Goal: Use online tool/utility: Utilize a website feature to perform a specific function

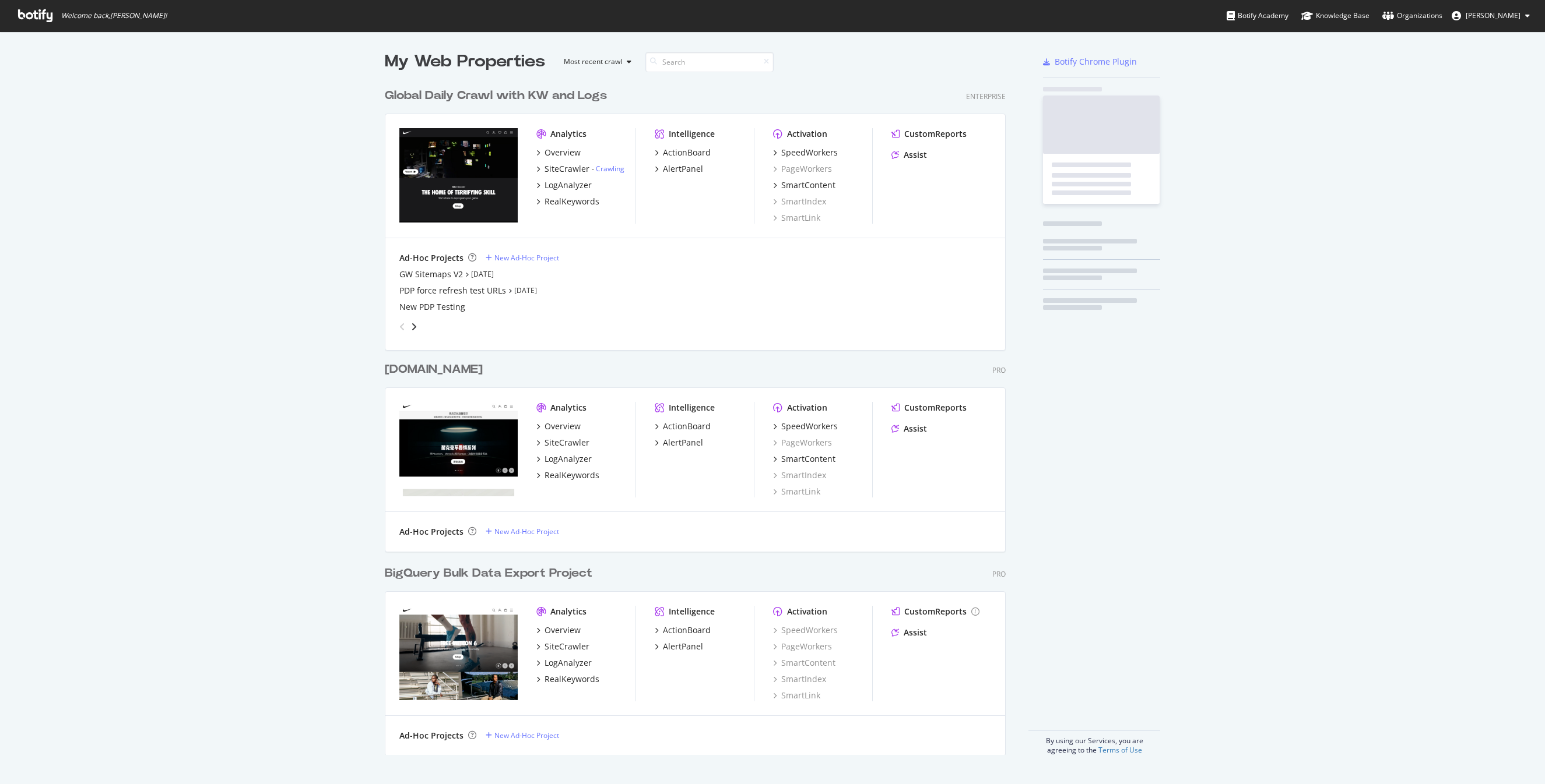
scroll to position [682, 630]
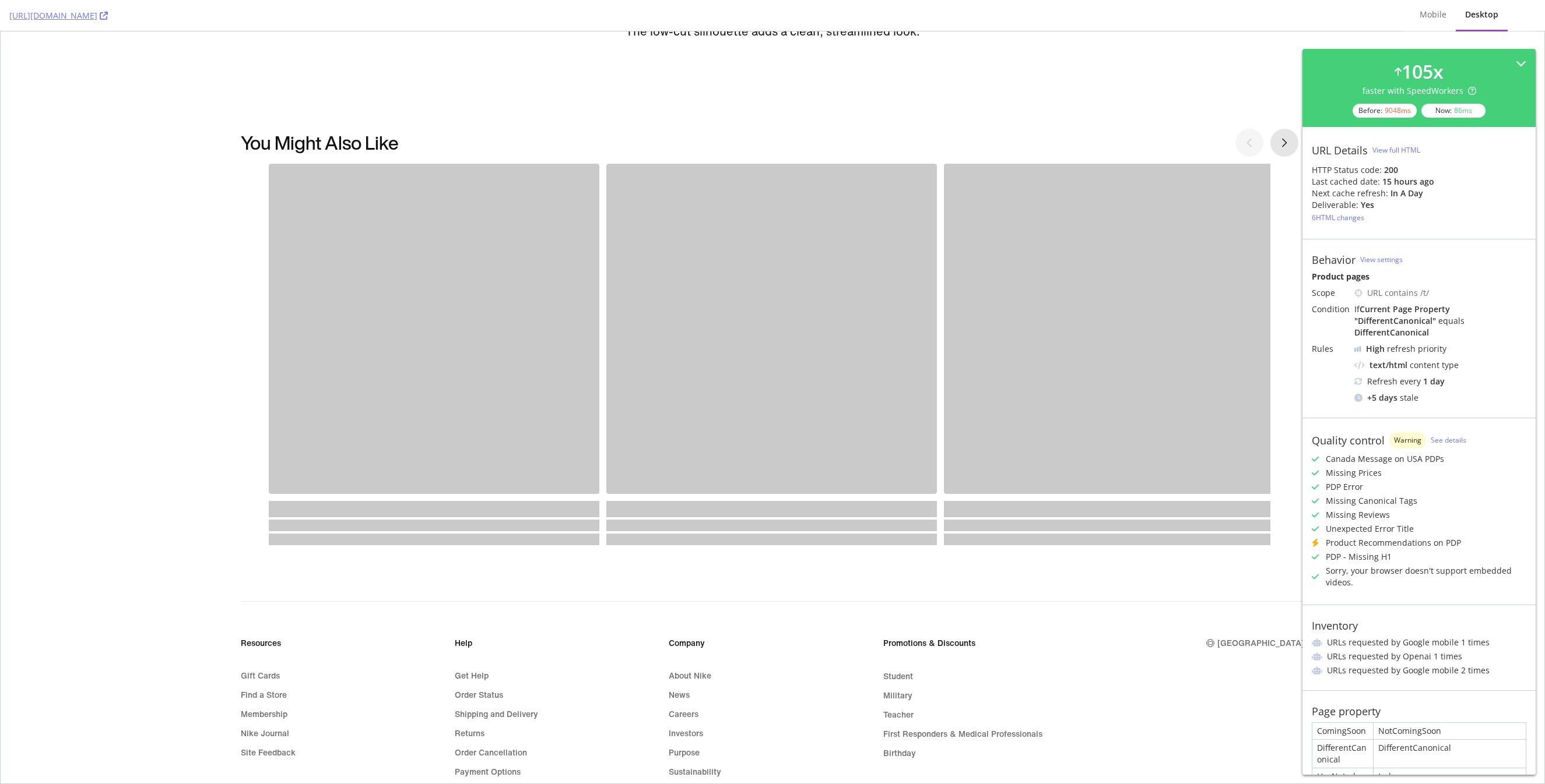
scroll to position [3519, 0]
click at [1428, 22] on div "Mobile" at bounding box center [1433, 15] width 45 height 32
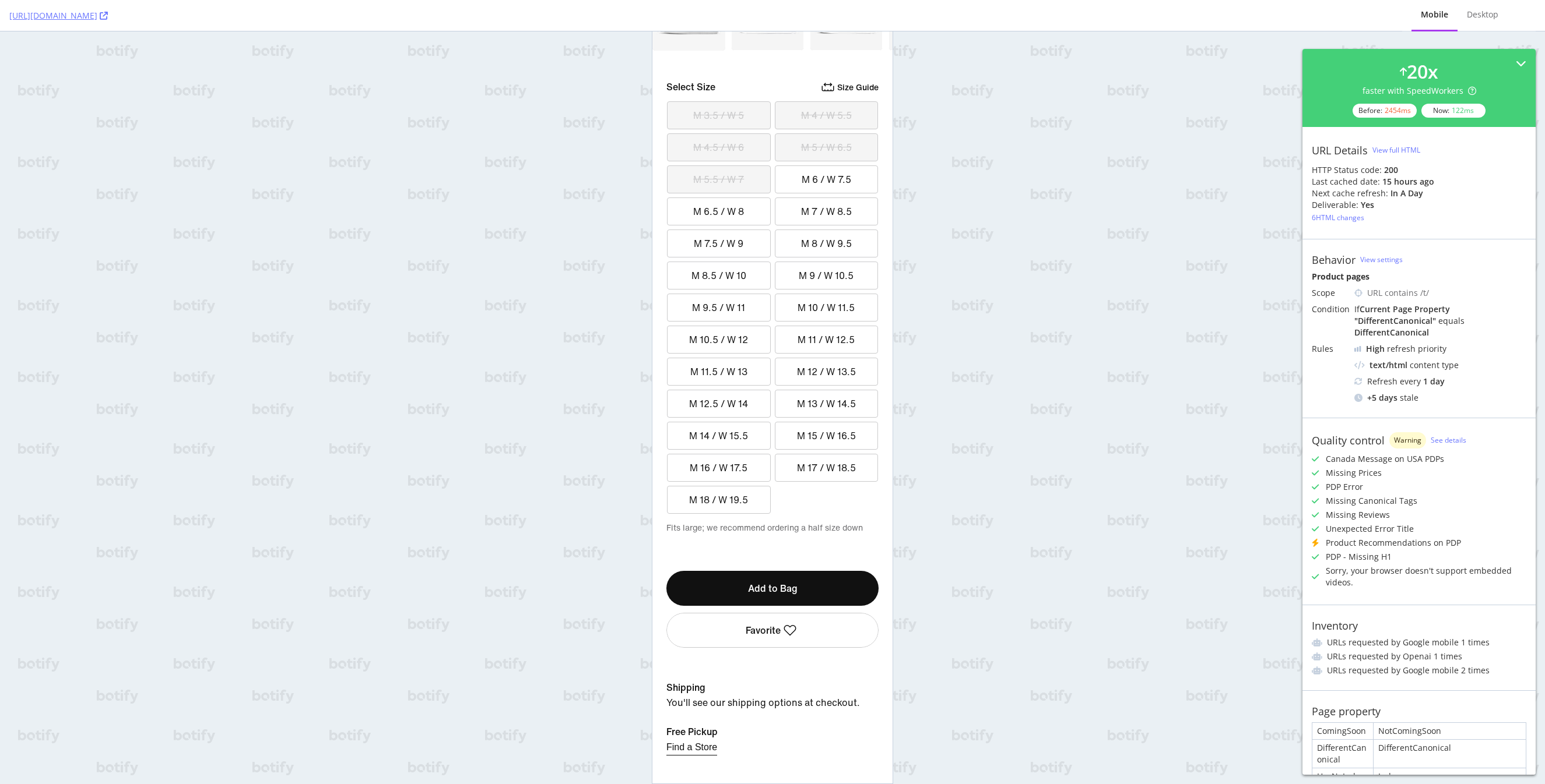
scroll to position [0, 0]
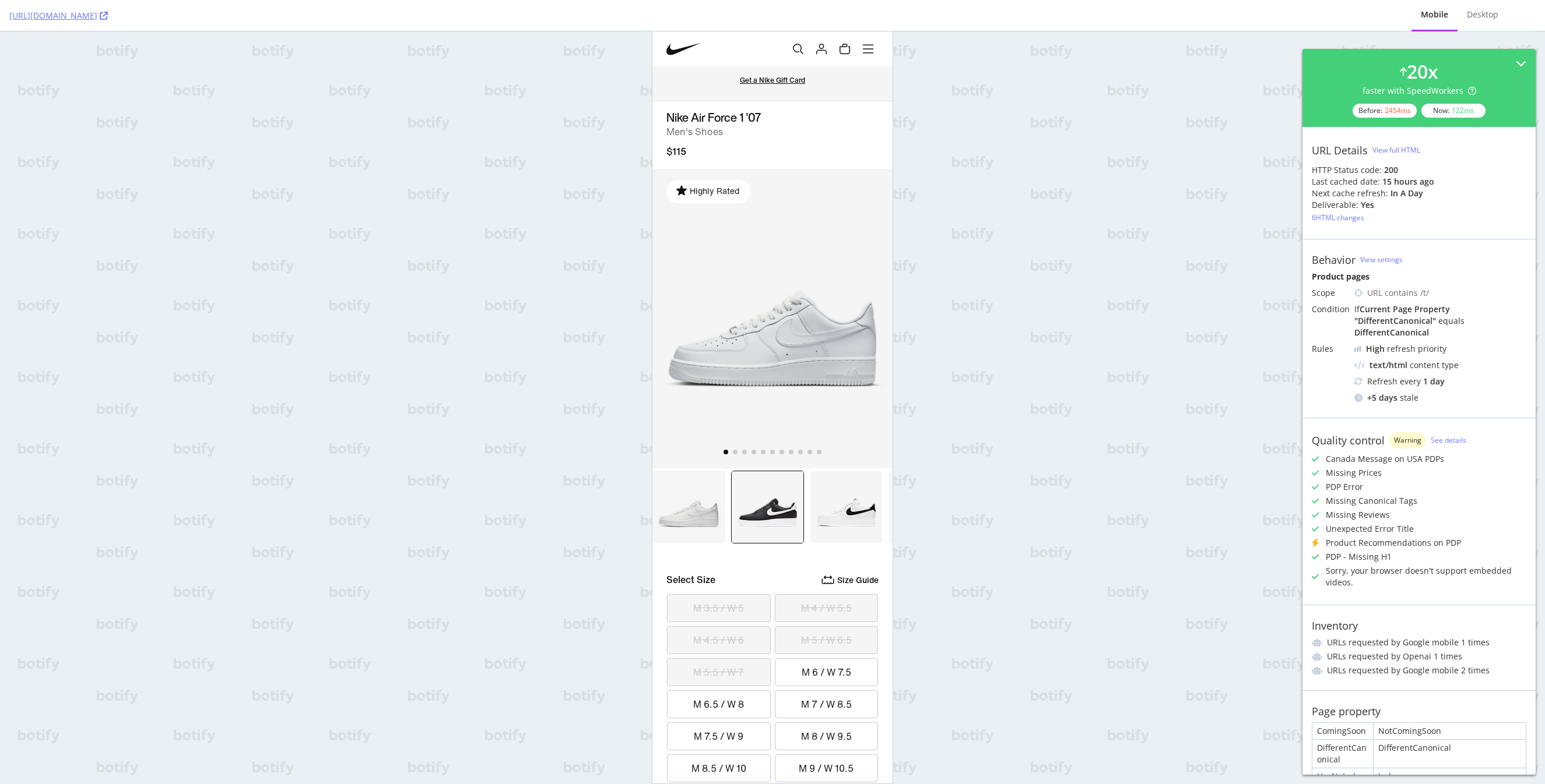
click at [772, 528] on img at bounding box center [767, 507] width 73 height 73
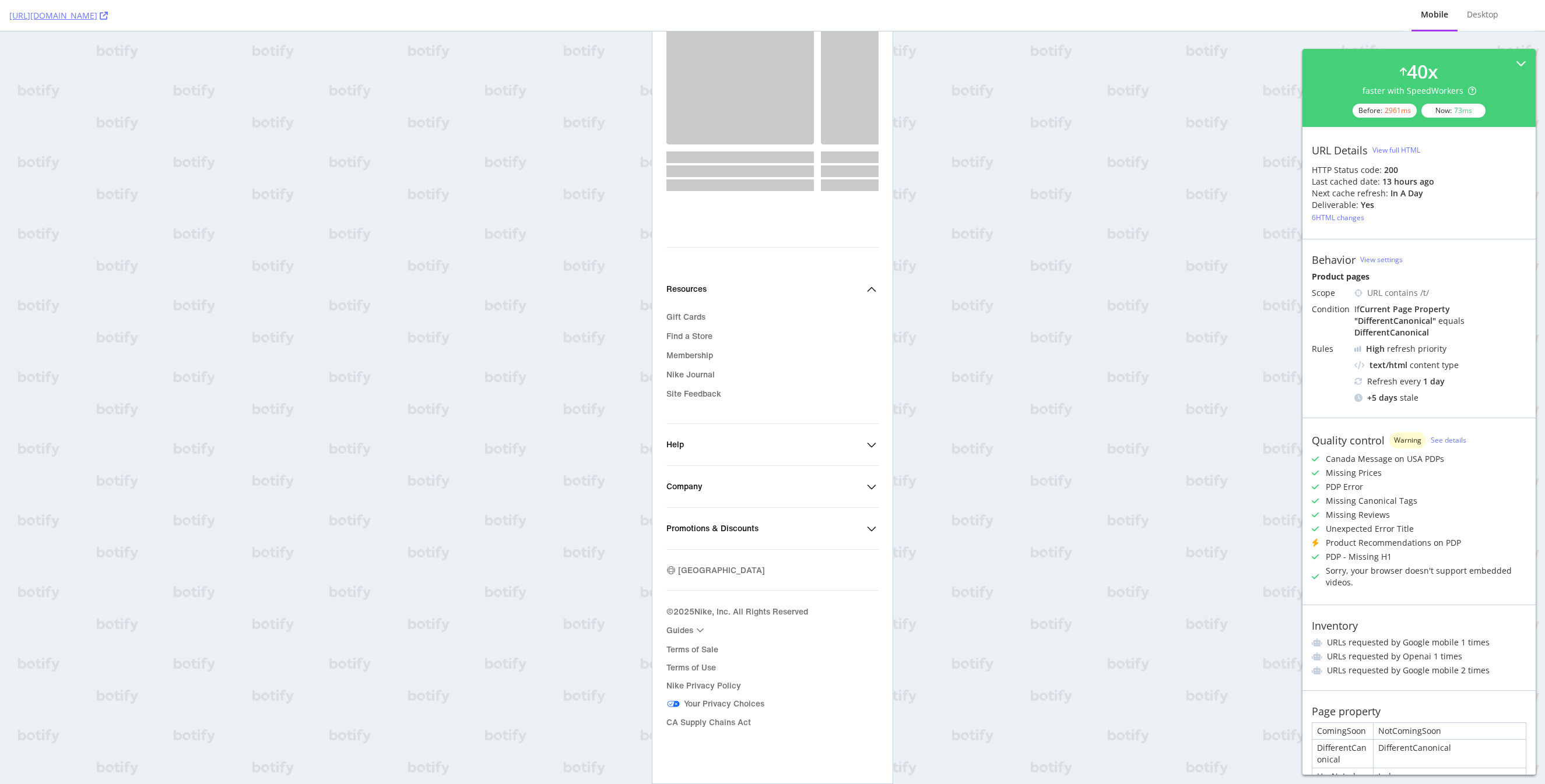
scroll to position [2533, 0]
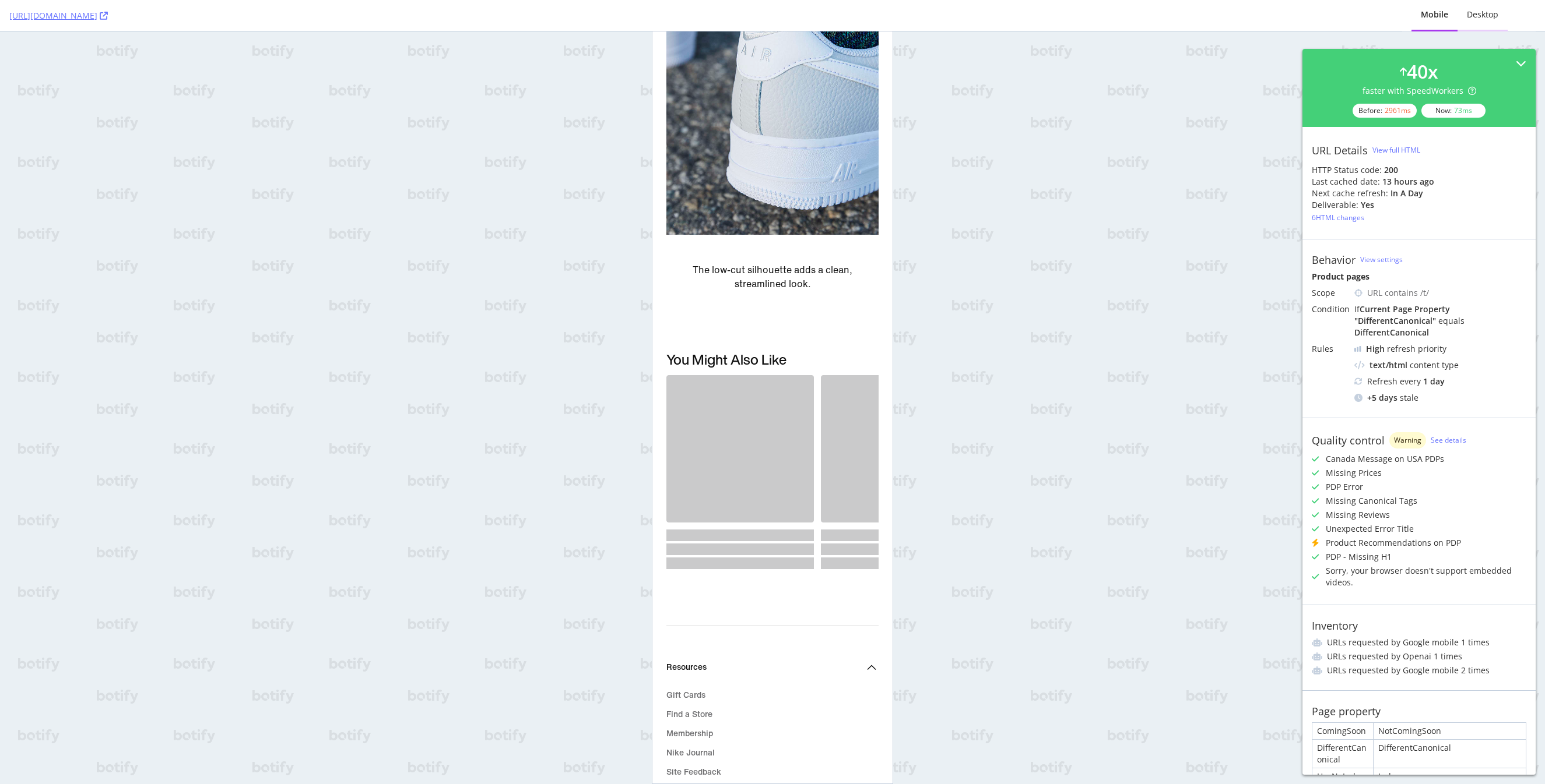
click at [1478, 17] on div "Desktop" at bounding box center [1482, 14] width 32 height 12
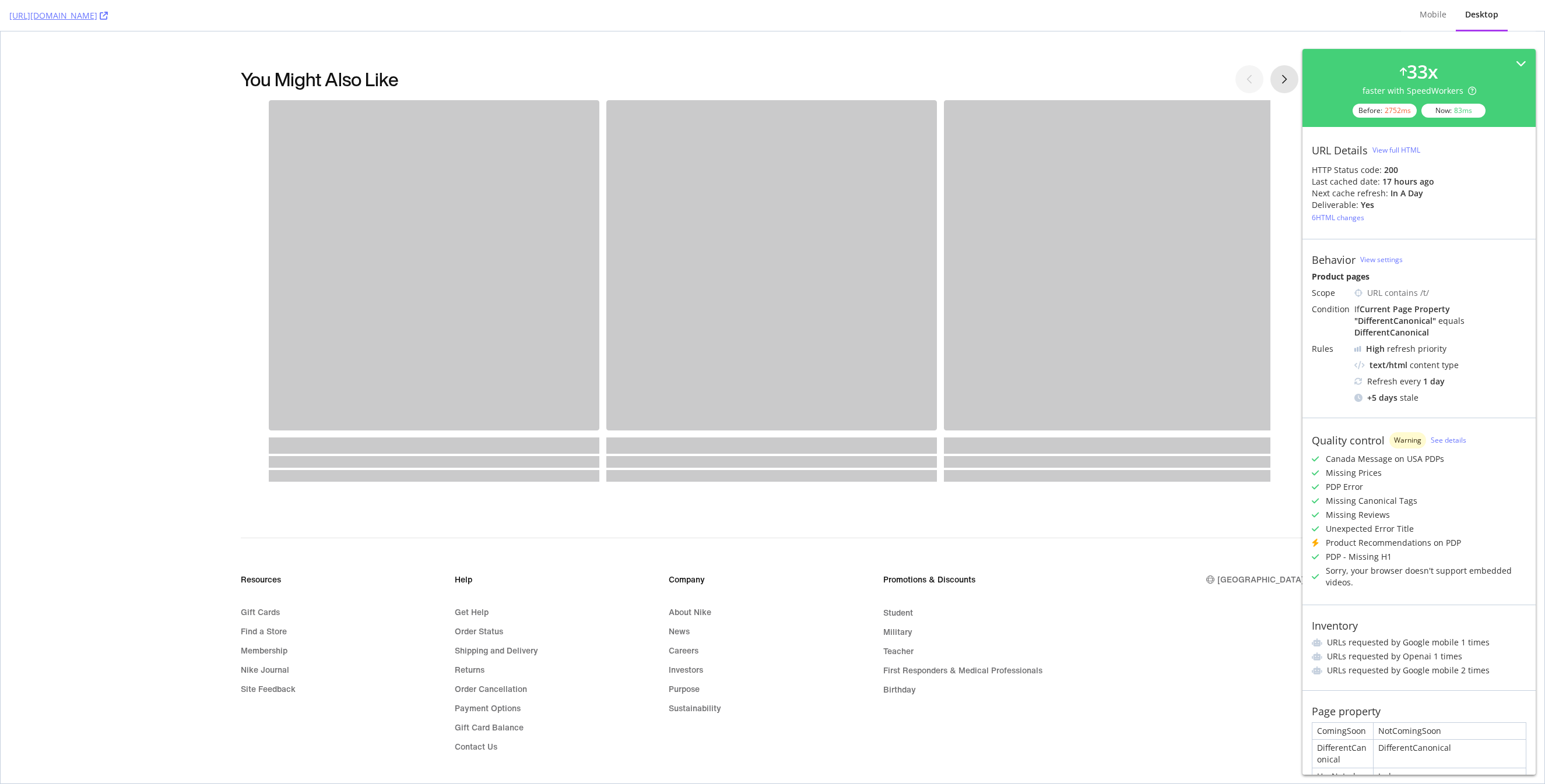
scroll to position [3486, 0]
click at [1445, 21] on div "Mobile" at bounding box center [1433, 15] width 45 height 32
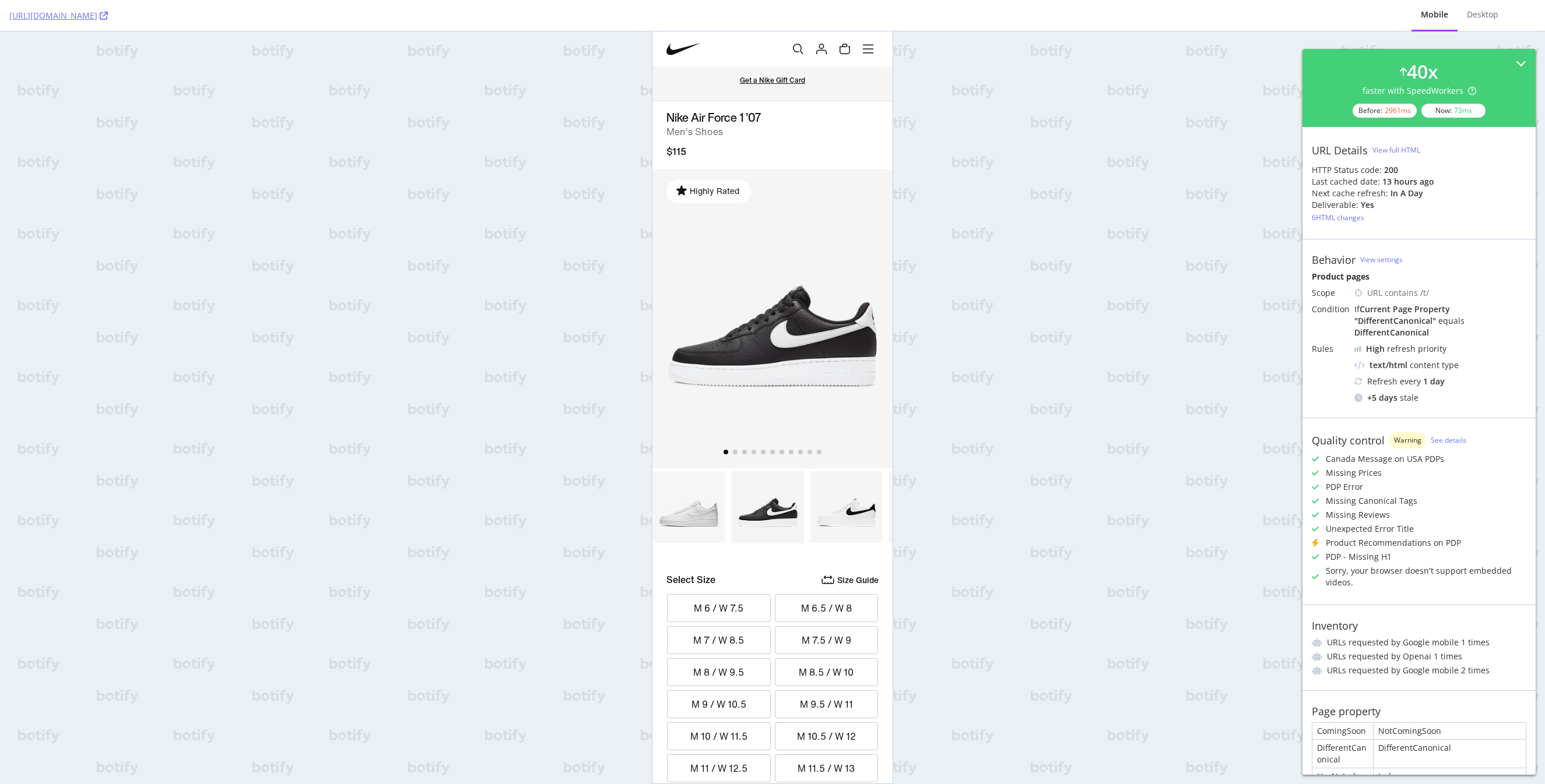
scroll to position [0, 0]
click at [833, 533] on img at bounding box center [846, 507] width 73 height 73
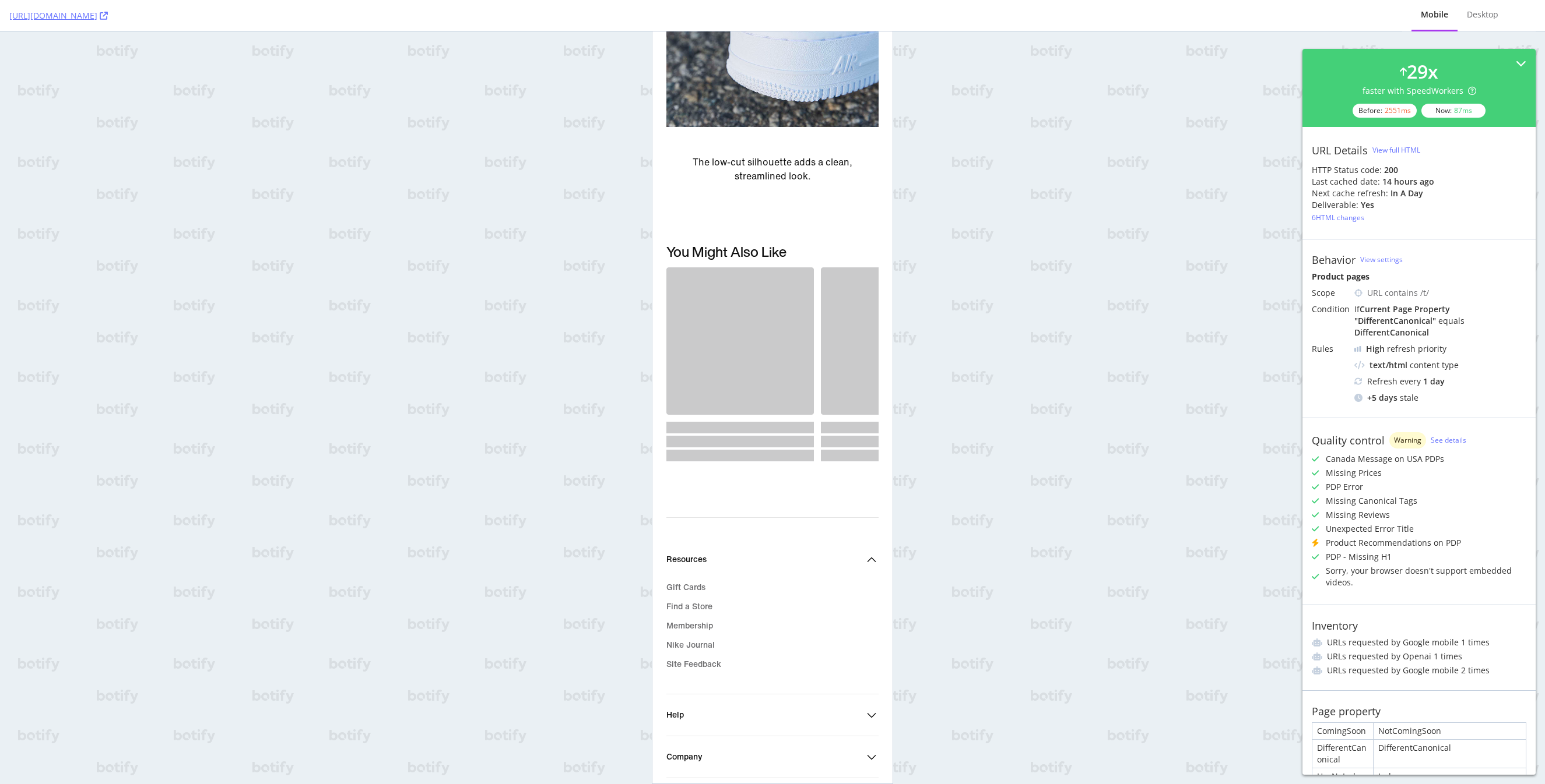
scroll to position [2620, 0]
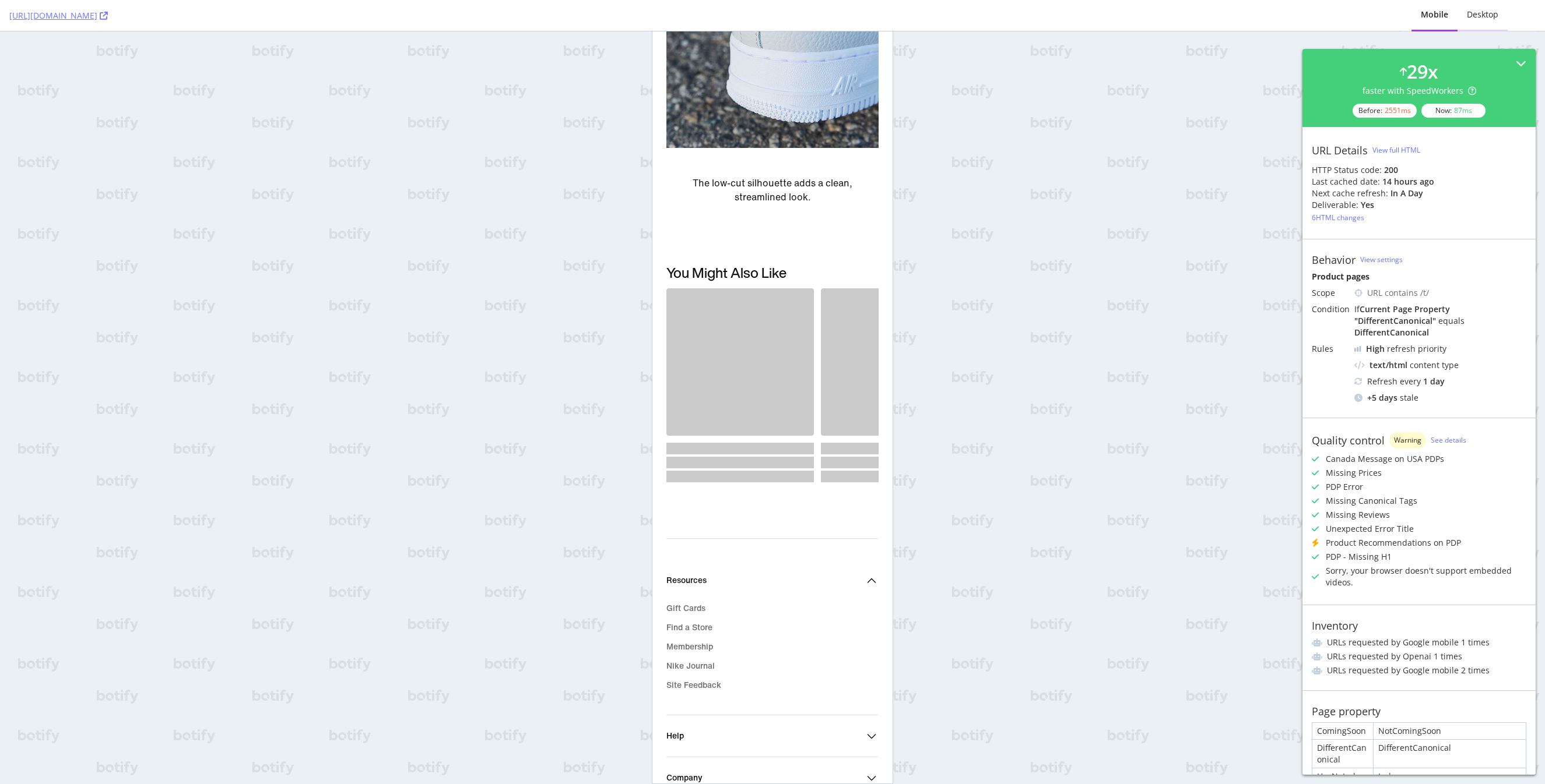
click at [1491, 20] on div "Desktop" at bounding box center [1482, 14] width 32 height 12
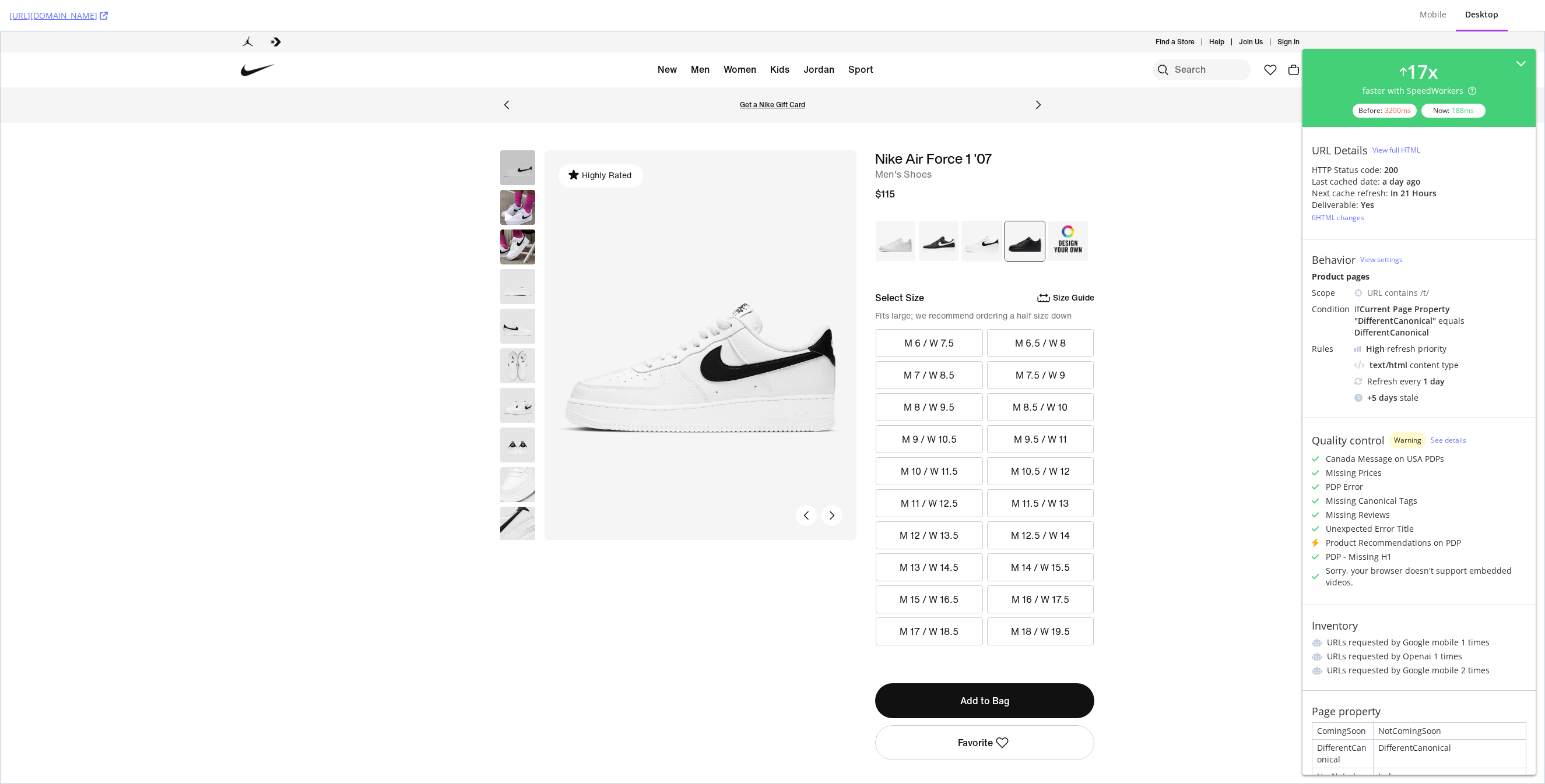
click at [1027, 246] on img at bounding box center [1024, 241] width 41 height 41
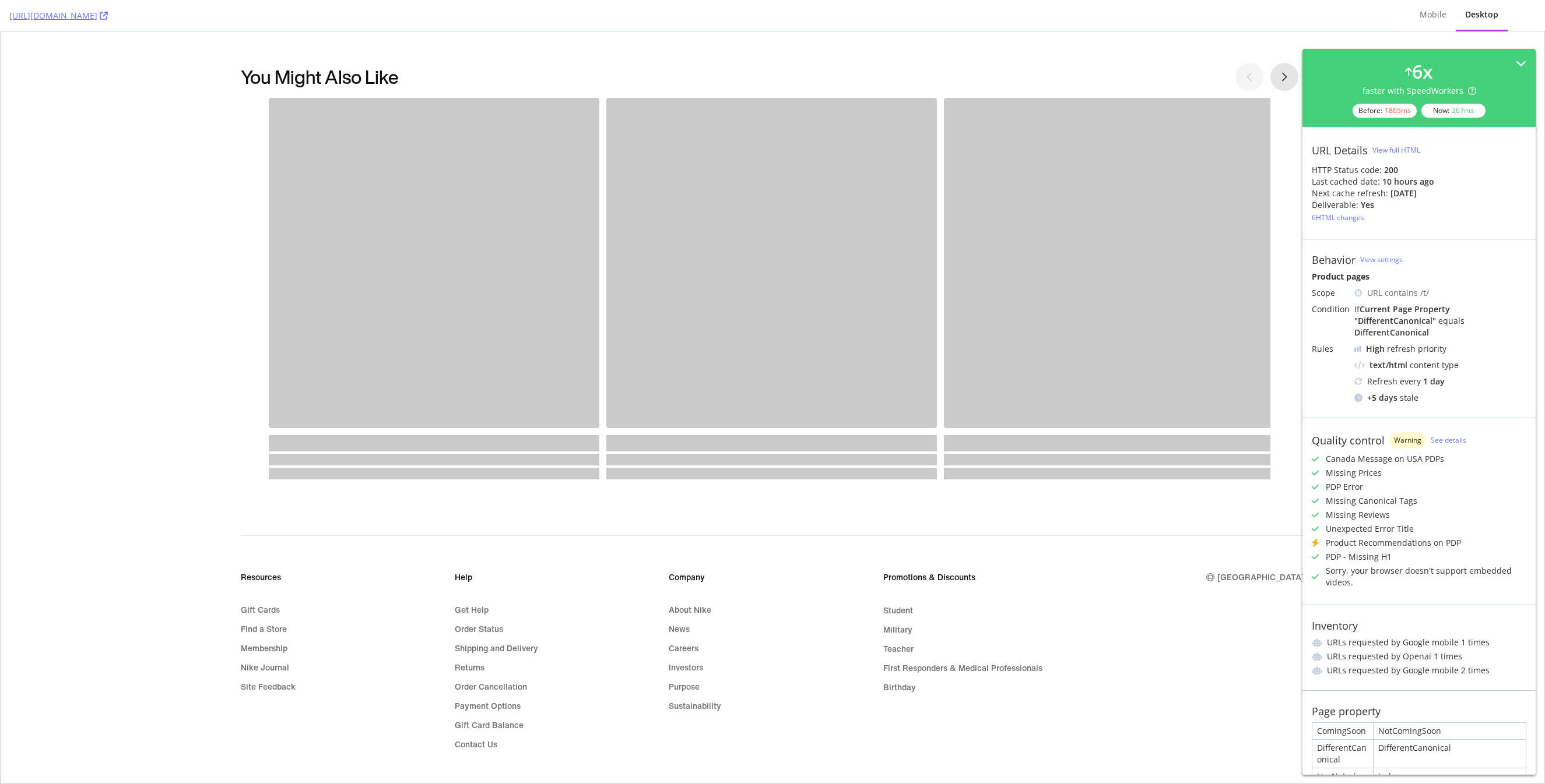
scroll to position [3554, 0]
click at [1433, 17] on div "Mobile" at bounding box center [1432, 14] width 27 height 12
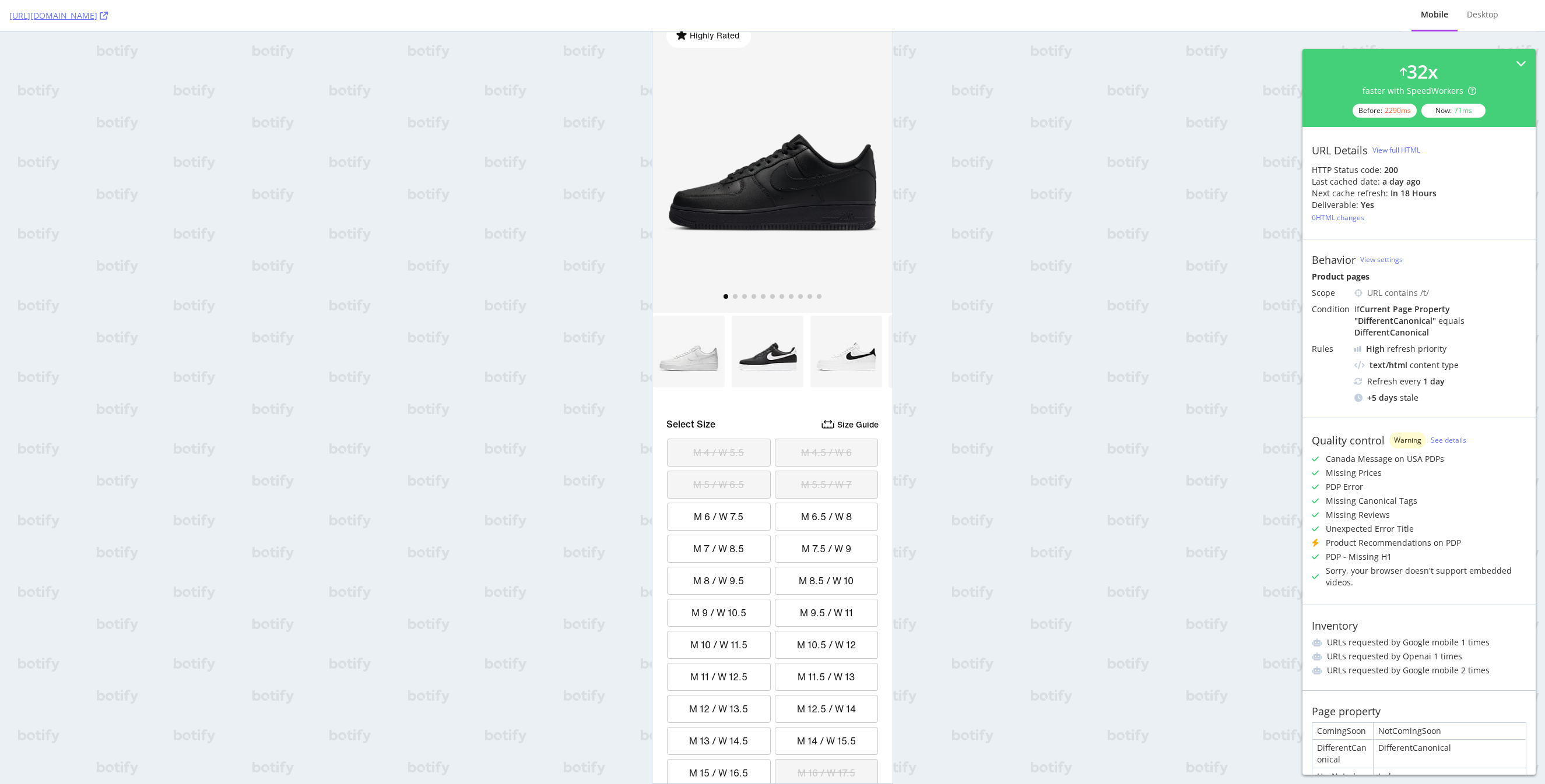
scroll to position [0, 0]
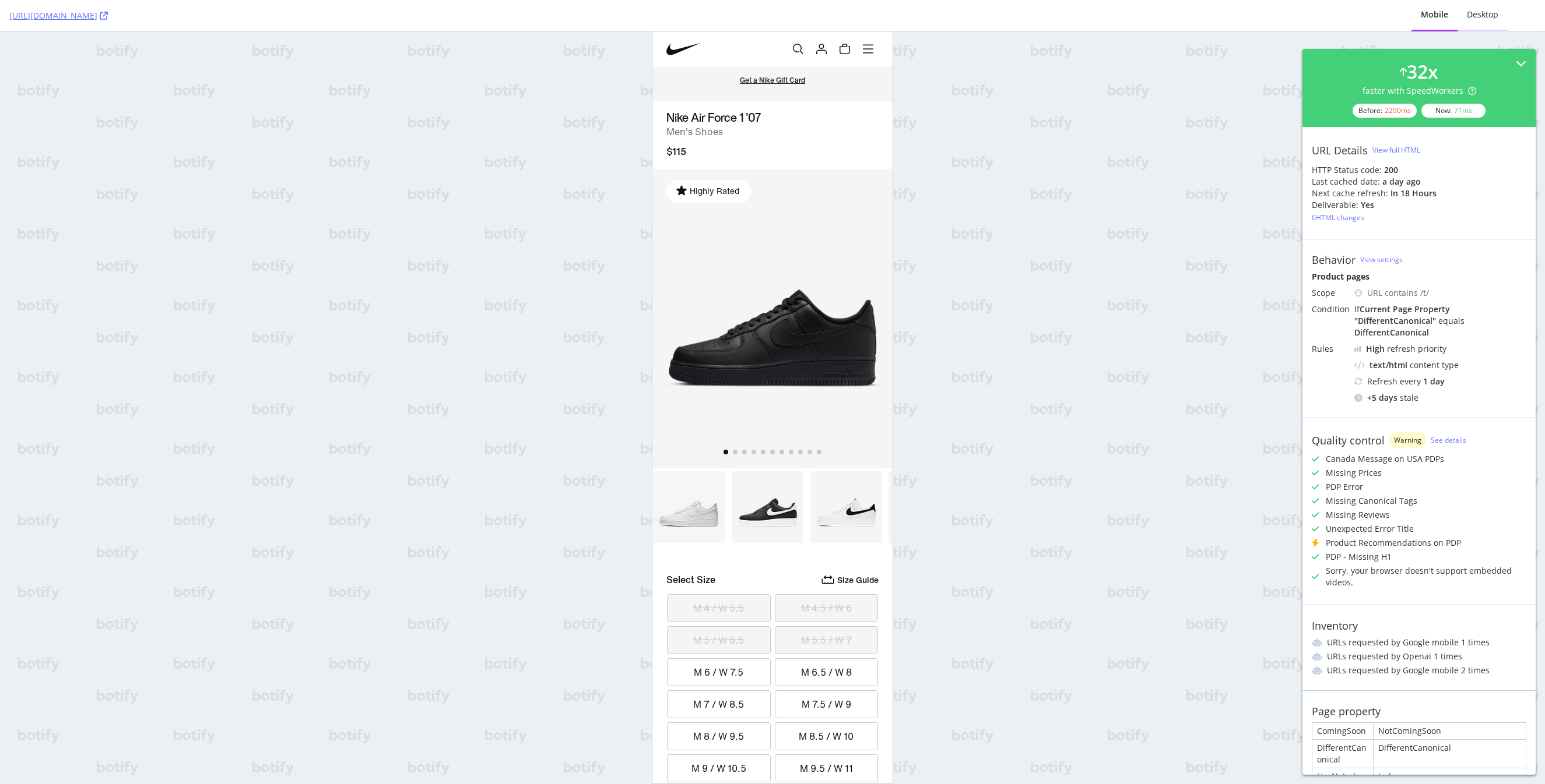
click at [1498, 18] on div "Desktop" at bounding box center [1482, 14] width 32 height 12
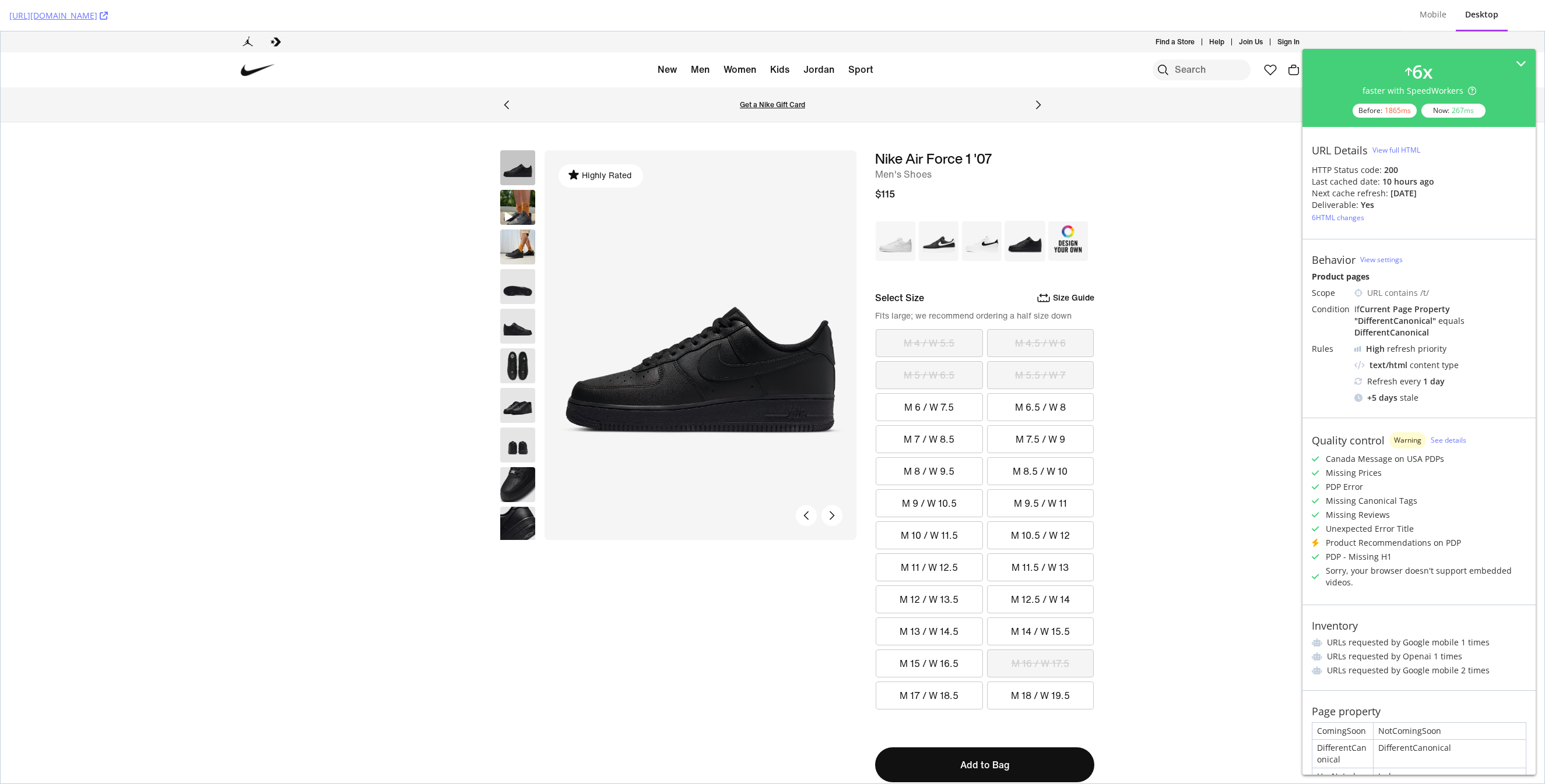
click at [701, 71] on link "Men" at bounding box center [700, 69] width 19 height 17
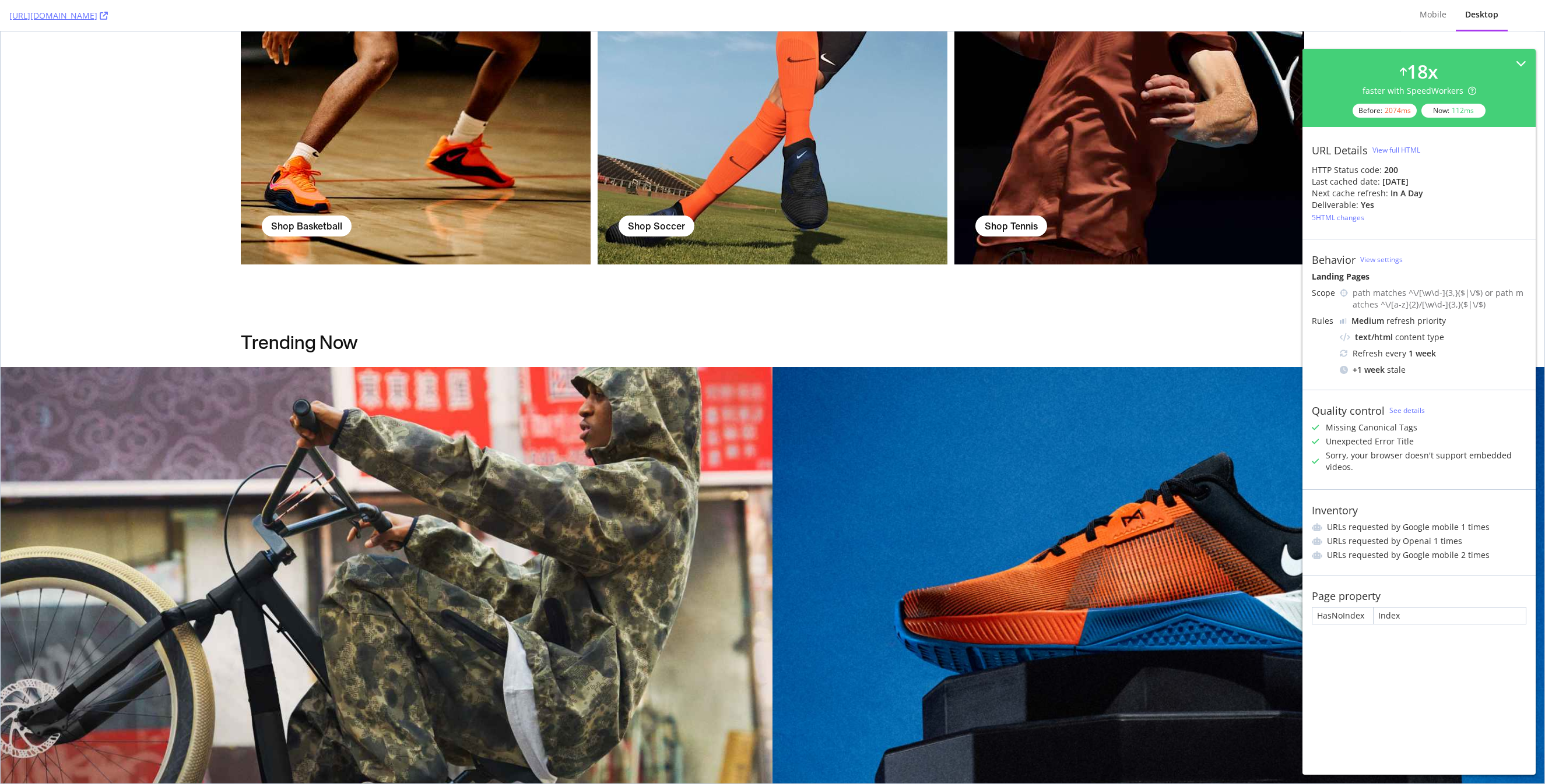
scroll to position [1341, 0]
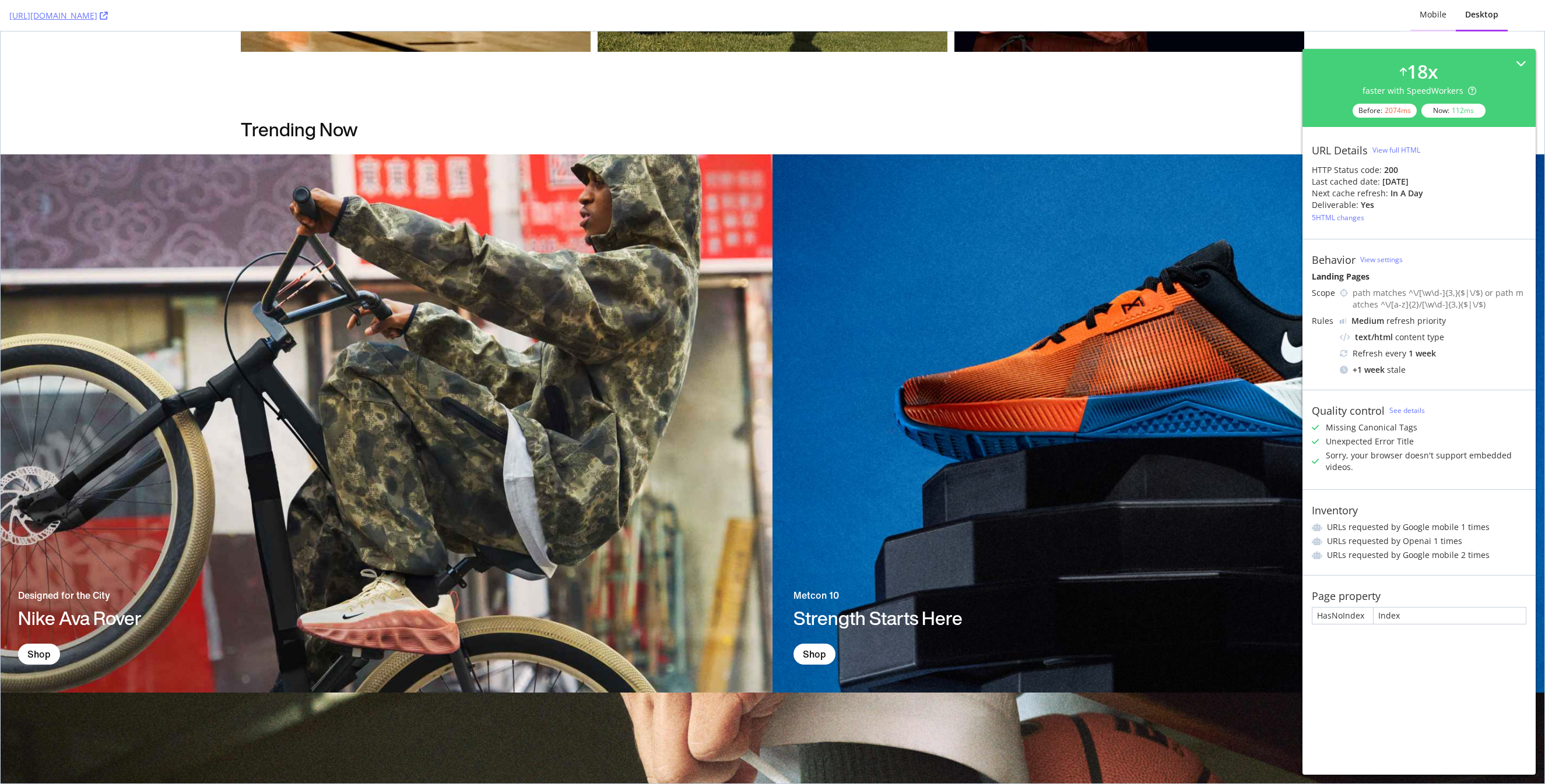
click at [1430, 12] on div "Mobile" at bounding box center [1432, 14] width 27 height 12
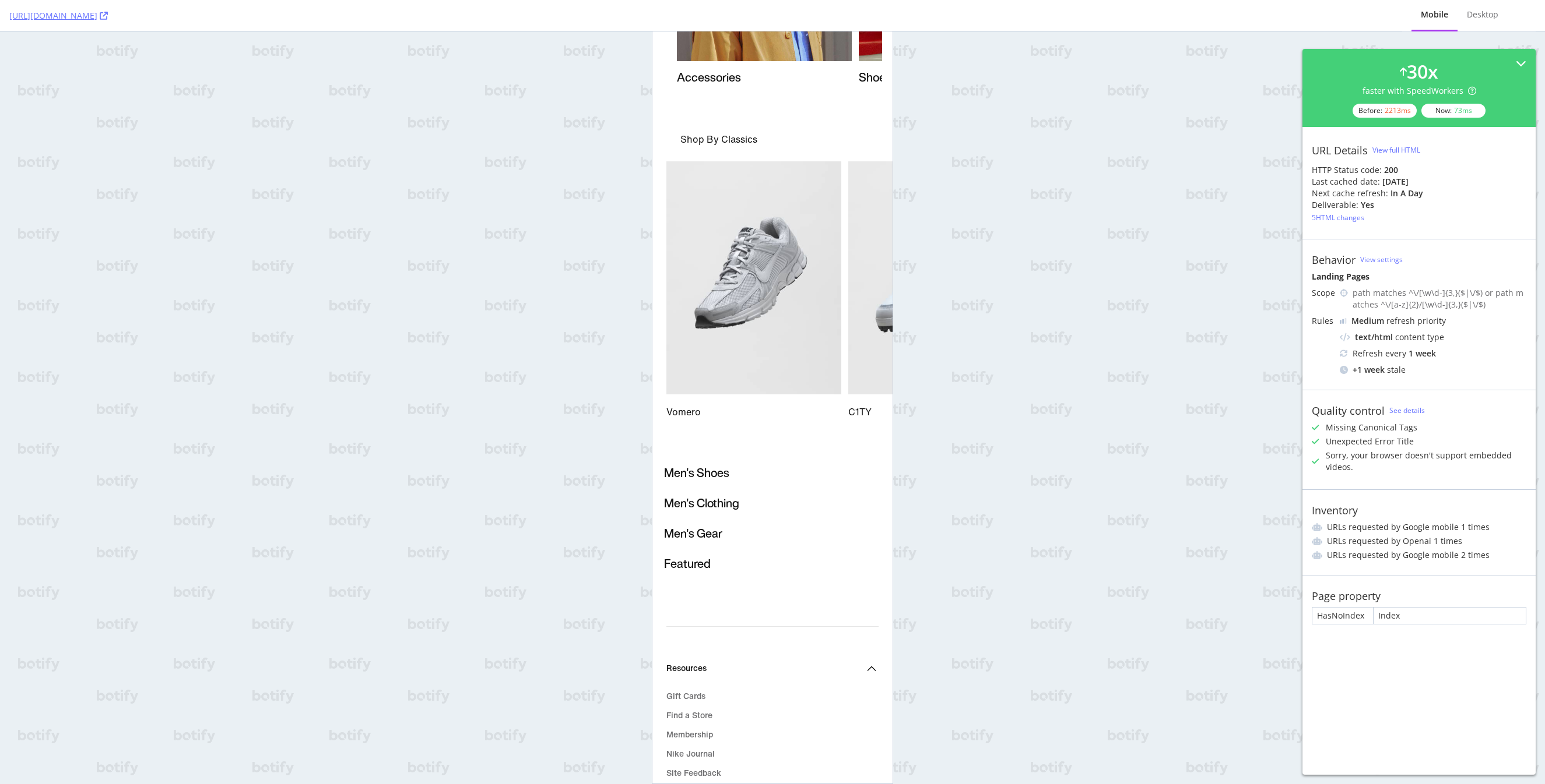
scroll to position [2287, 0]
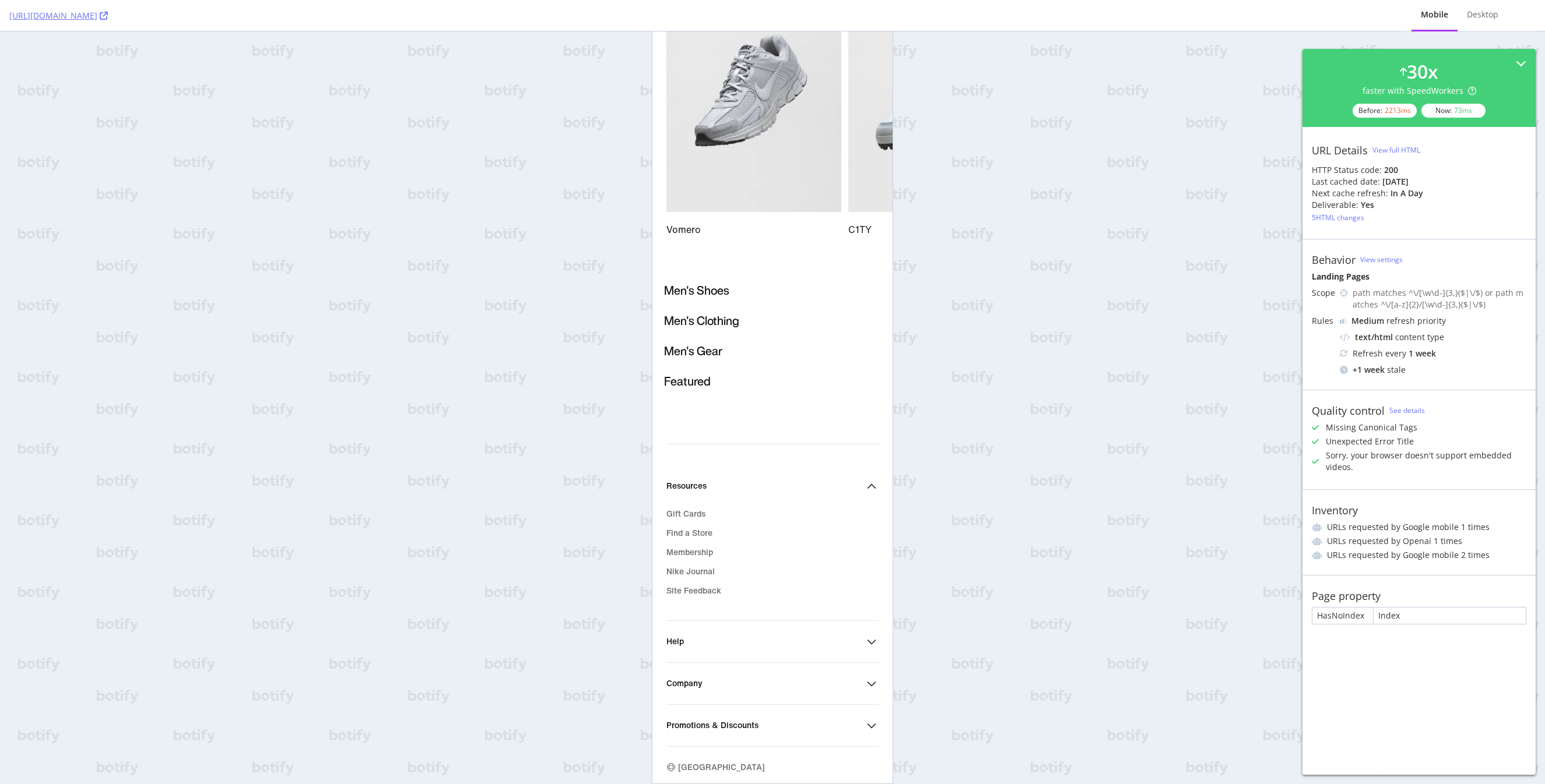
click at [775, 166] on link "Vomero" at bounding box center [754, 109] width 175 height 259
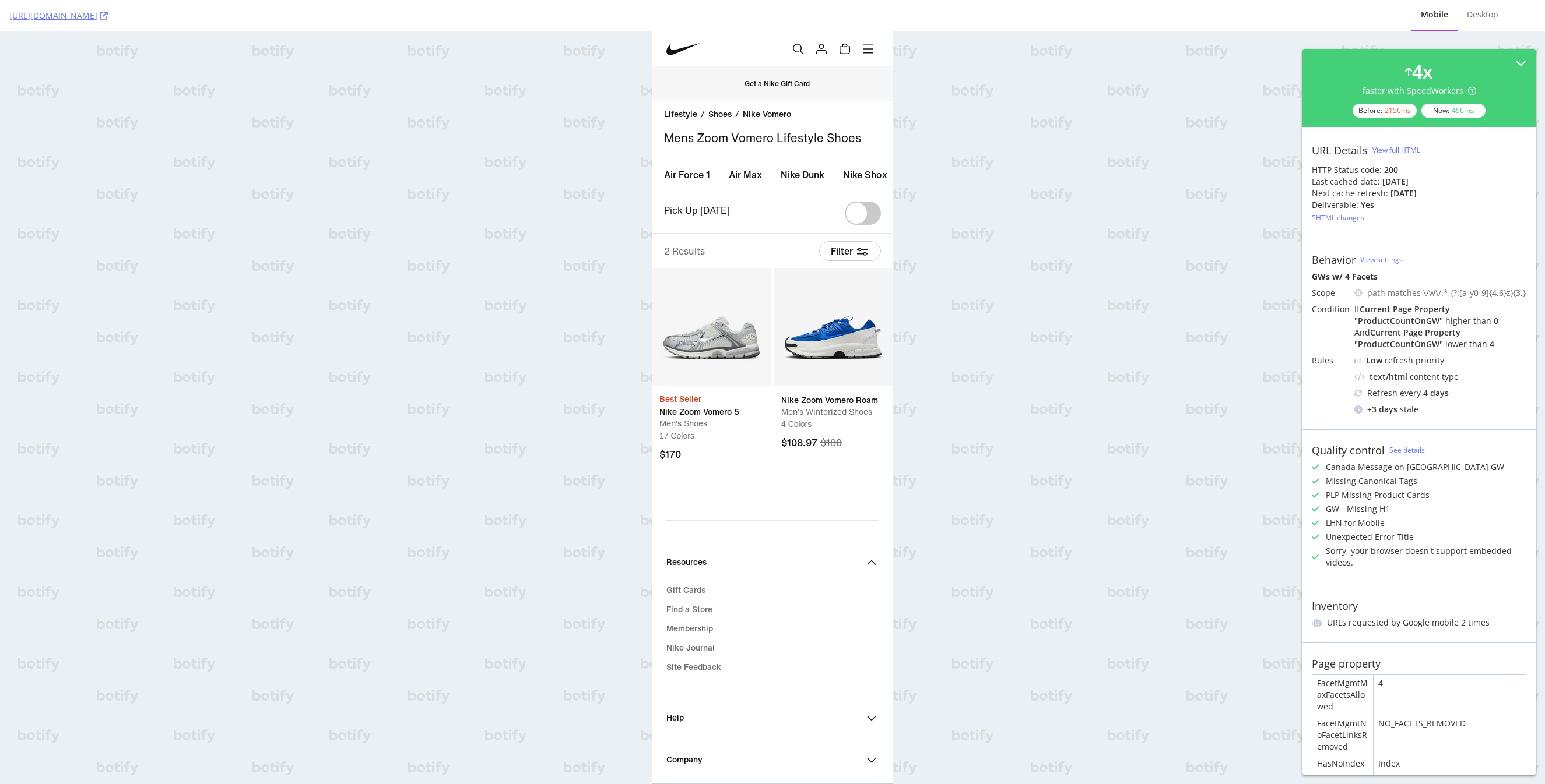
click at [720, 358] on img "Nike Zoom Vomero 5" at bounding box center [711, 327] width 119 height 118
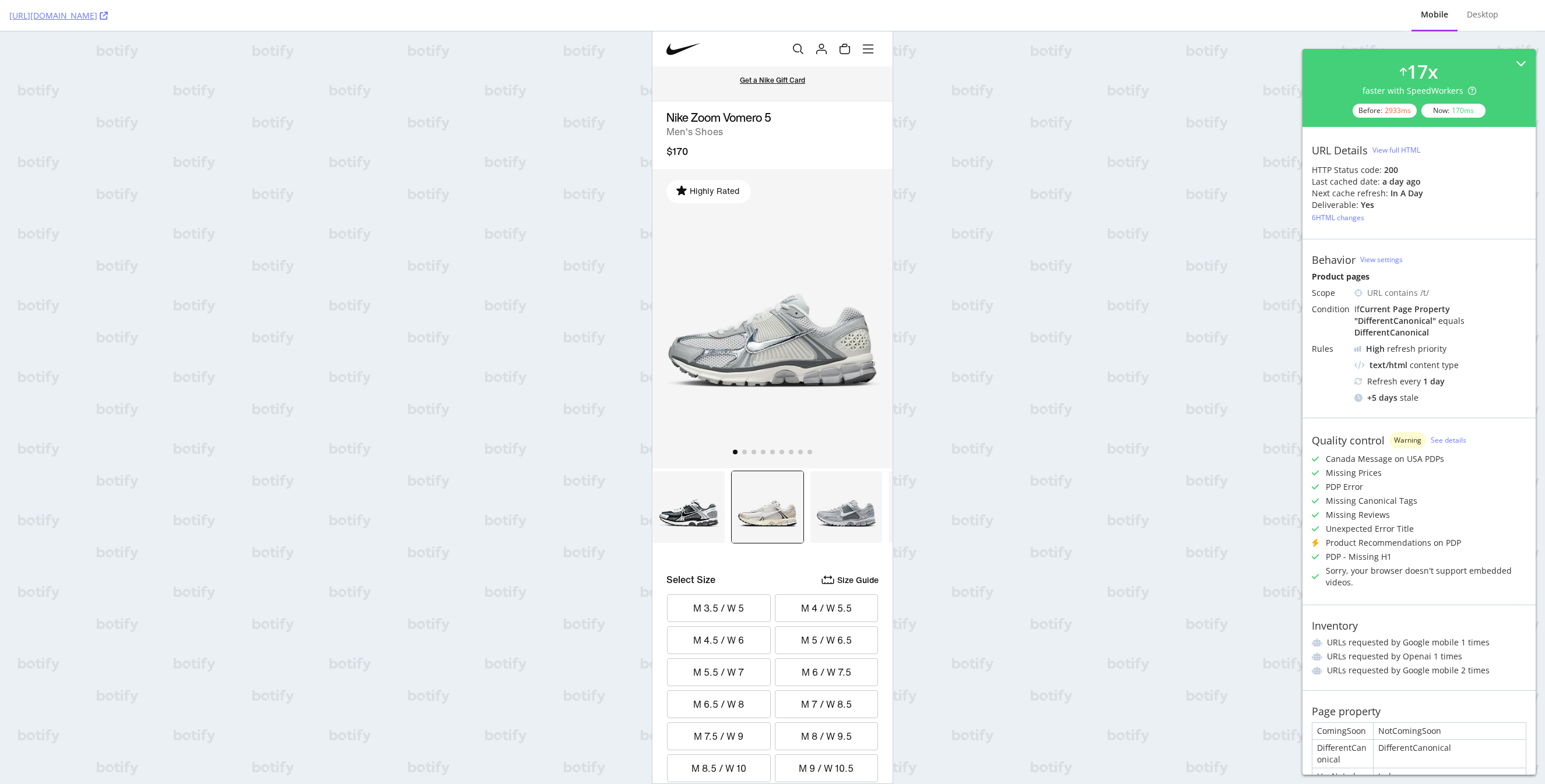
click at [750, 508] on img at bounding box center [767, 507] width 73 height 73
click at [864, 513] on img at bounding box center [846, 507] width 73 height 73
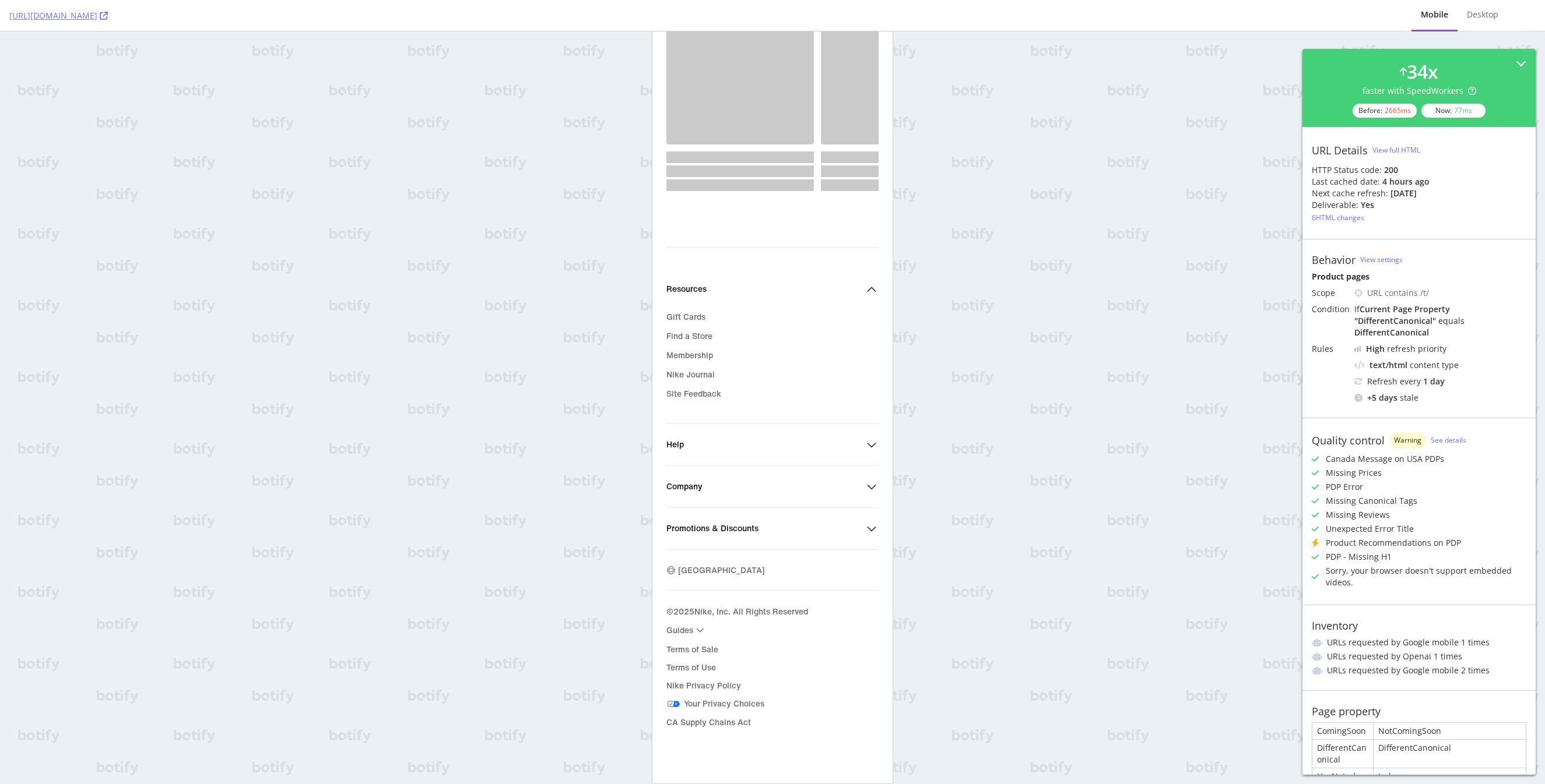
scroll to position [1294, 0]
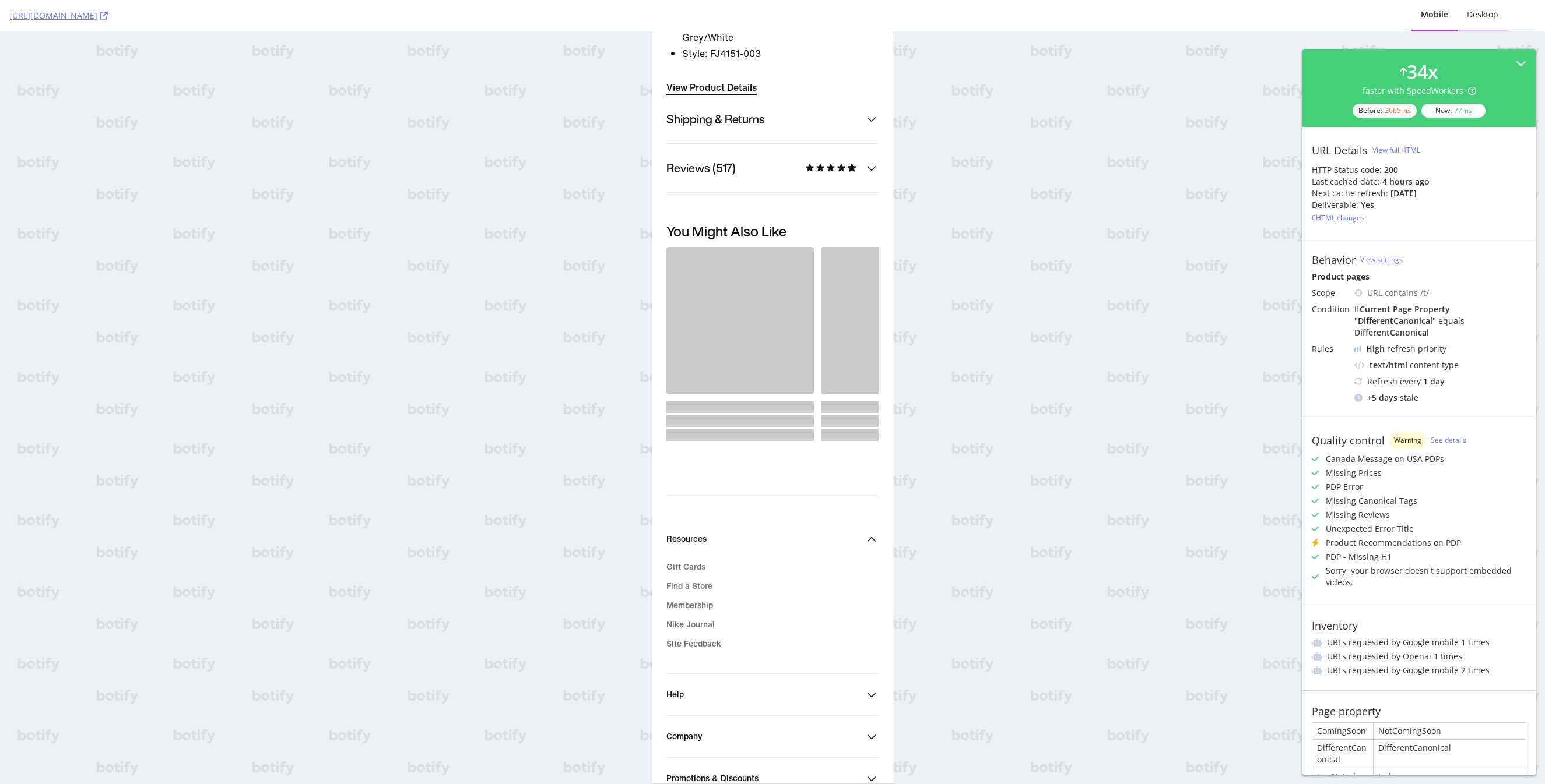
click at [1467, 12] on div "Desktop" at bounding box center [1482, 14] width 32 height 12
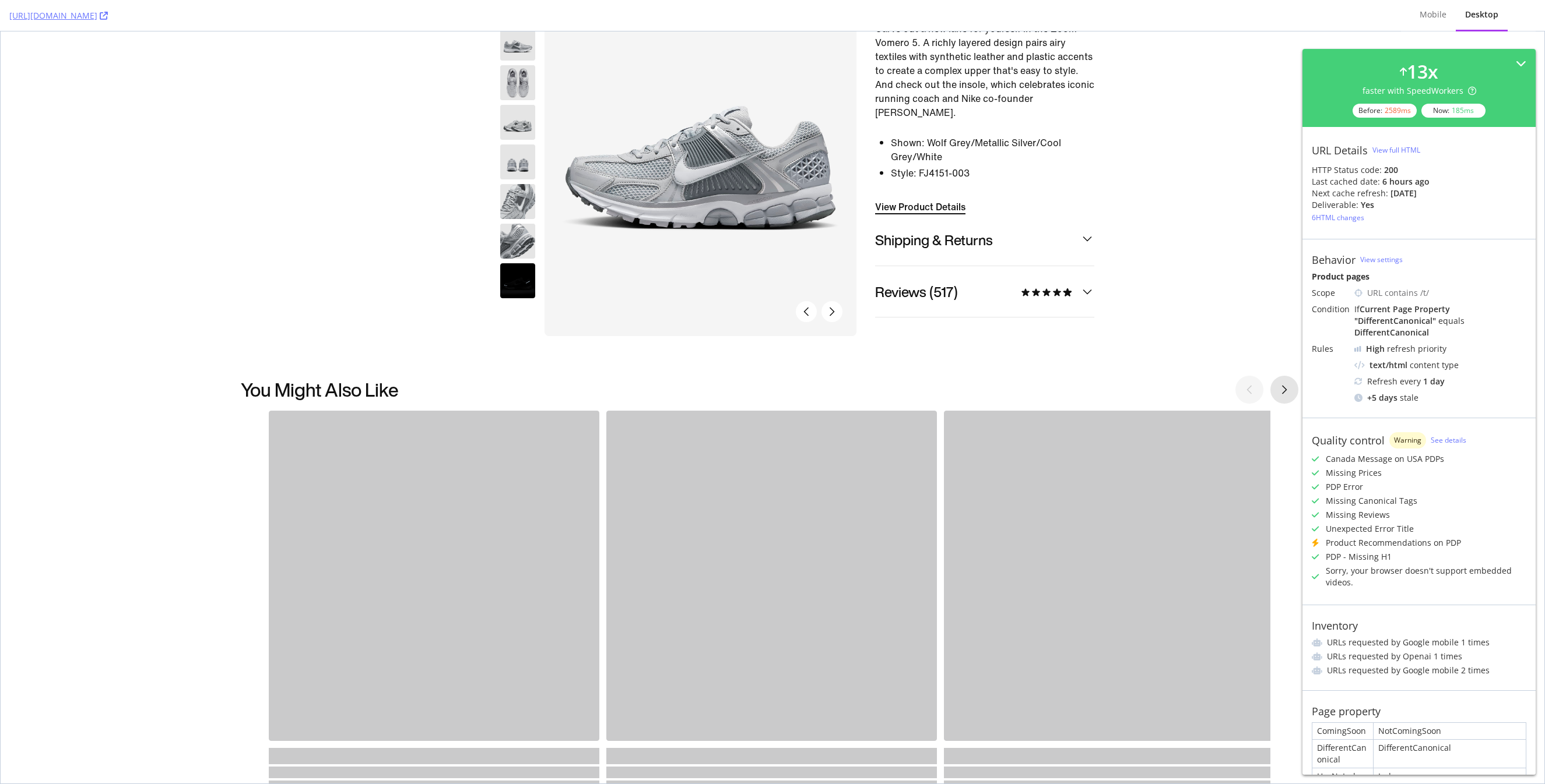
scroll to position [0, 0]
